Goal: Check status: Check status

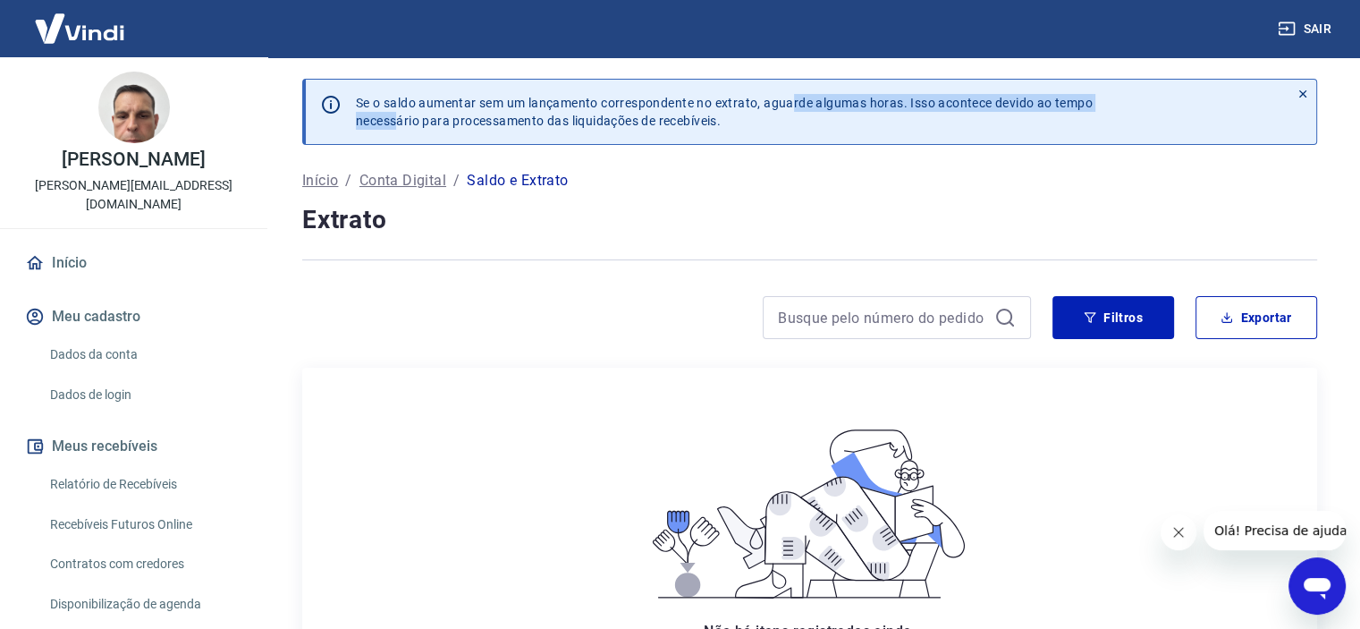
drag, startPoint x: 388, startPoint y: 114, endPoint x: 791, endPoint y: 96, distance: 402.9
click at [791, 96] on p "Se o saldo aumentar sem um lançamento correspondente no extrato, aguarde alguma…" at bounding box center [724, 112] width 737 height 36
click at [993, 159] on div "Se o saldo aumentar sem um lançamento correspondente no extrato, aguarde alguma…" at bounding box center [809, 123] width 1015 height 88
